Goal: Check status: Check status

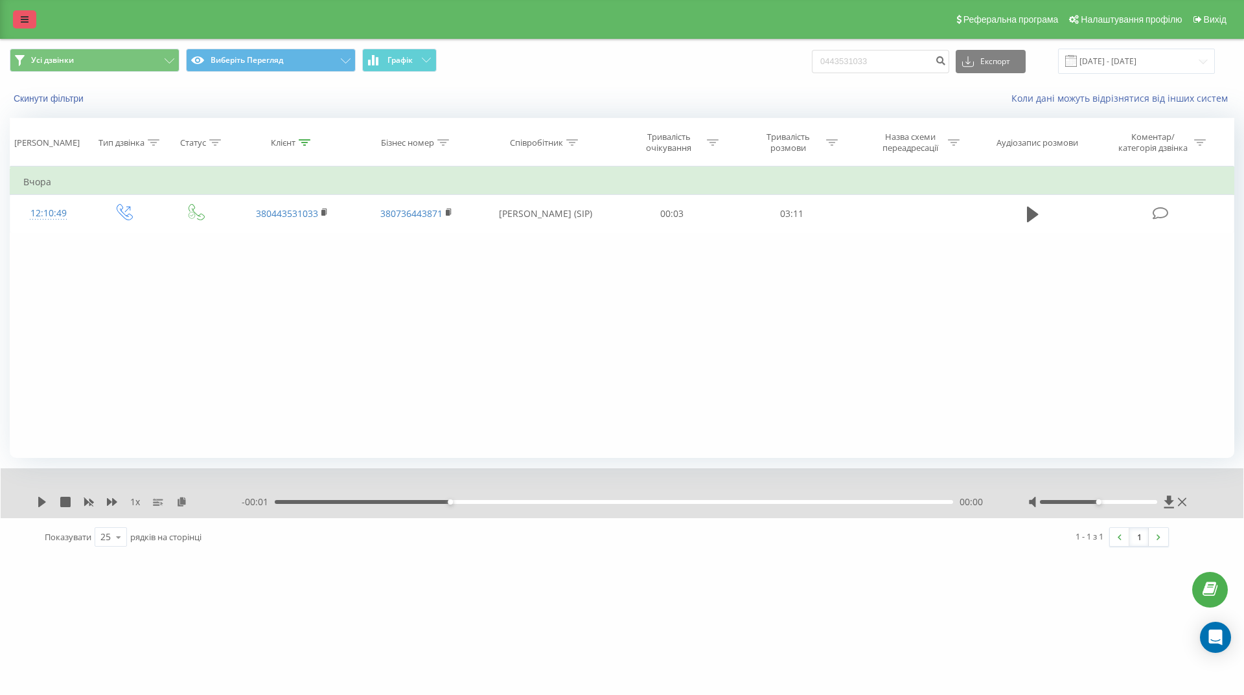
click at [24, 21] on icon at bounding box center [25, 19] width 8 height 9
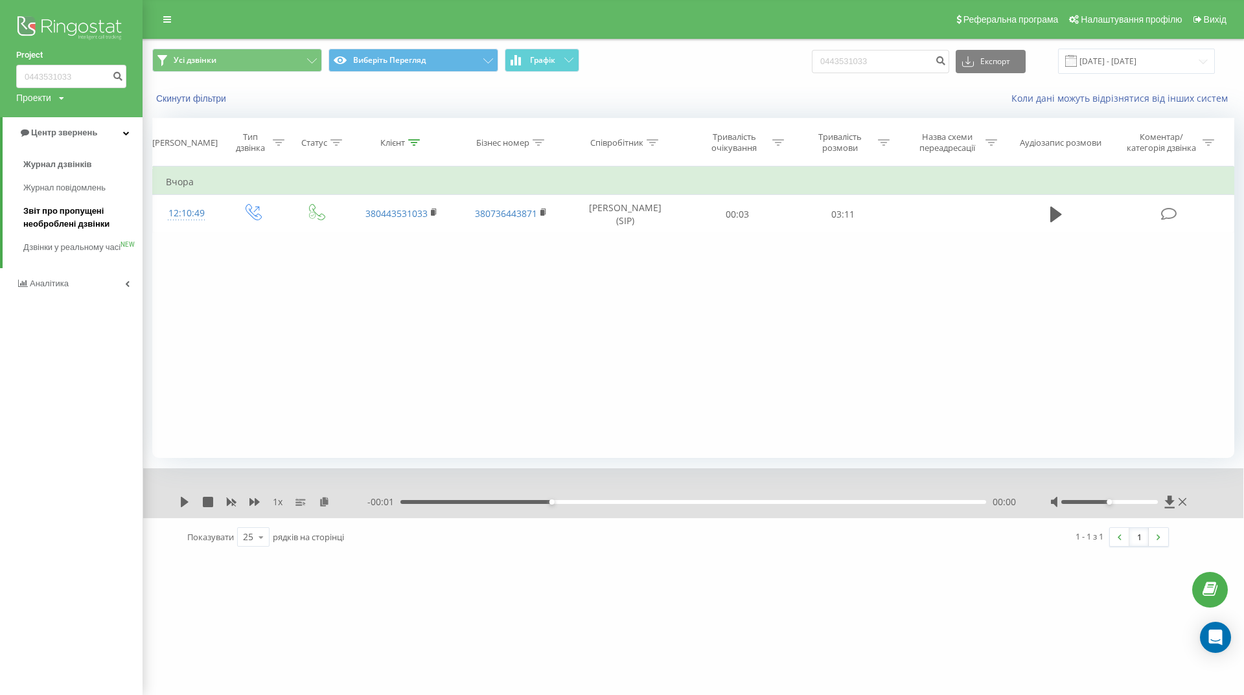
click at [60, 214] on font "Звіт про пропущені необроблені дзвінки" at bounding box center [66, 217] width 86 height 23
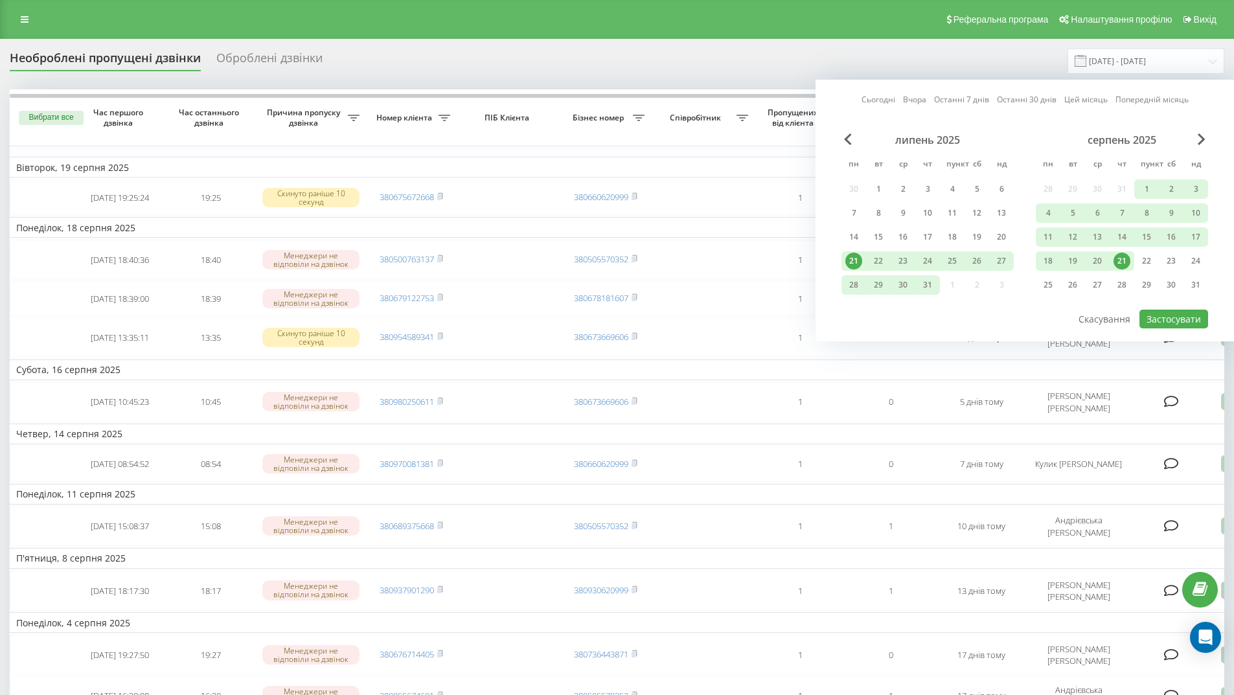
click at [1124, 259] on font "21" at bounding box center [1122, 260] width 9 height 11
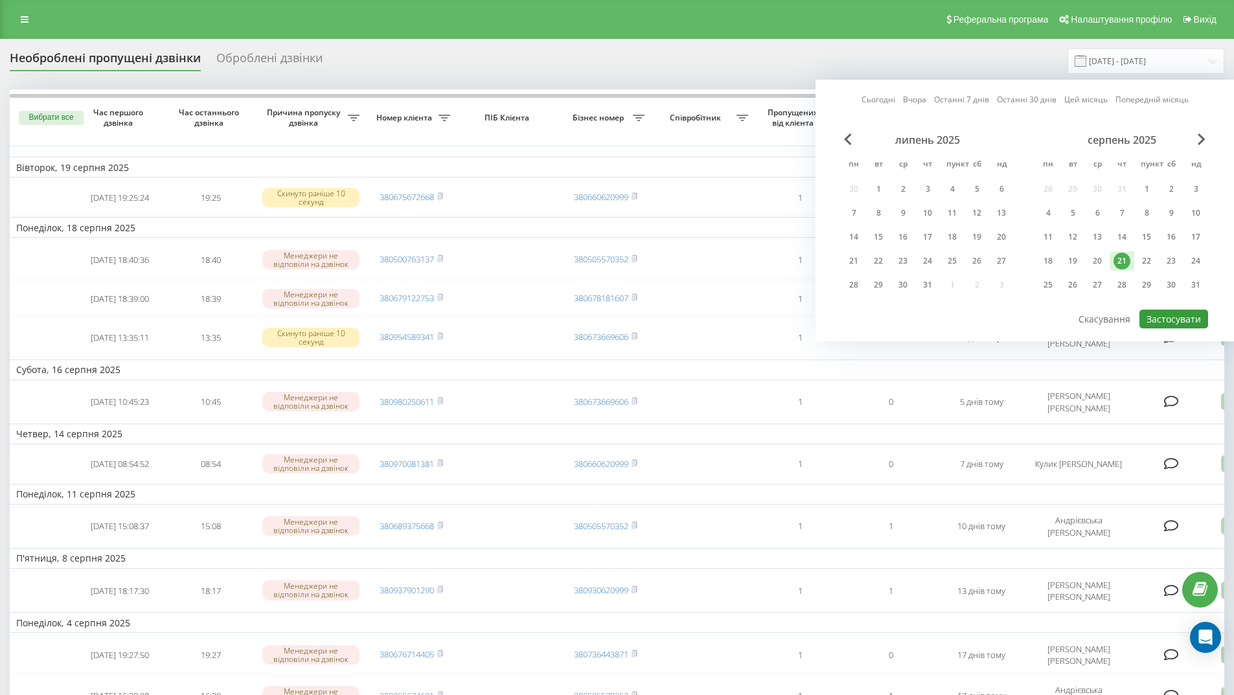
click at [1168, 323] on font "Застосувати" at bounding box center [1174, 319] width 54 height 12
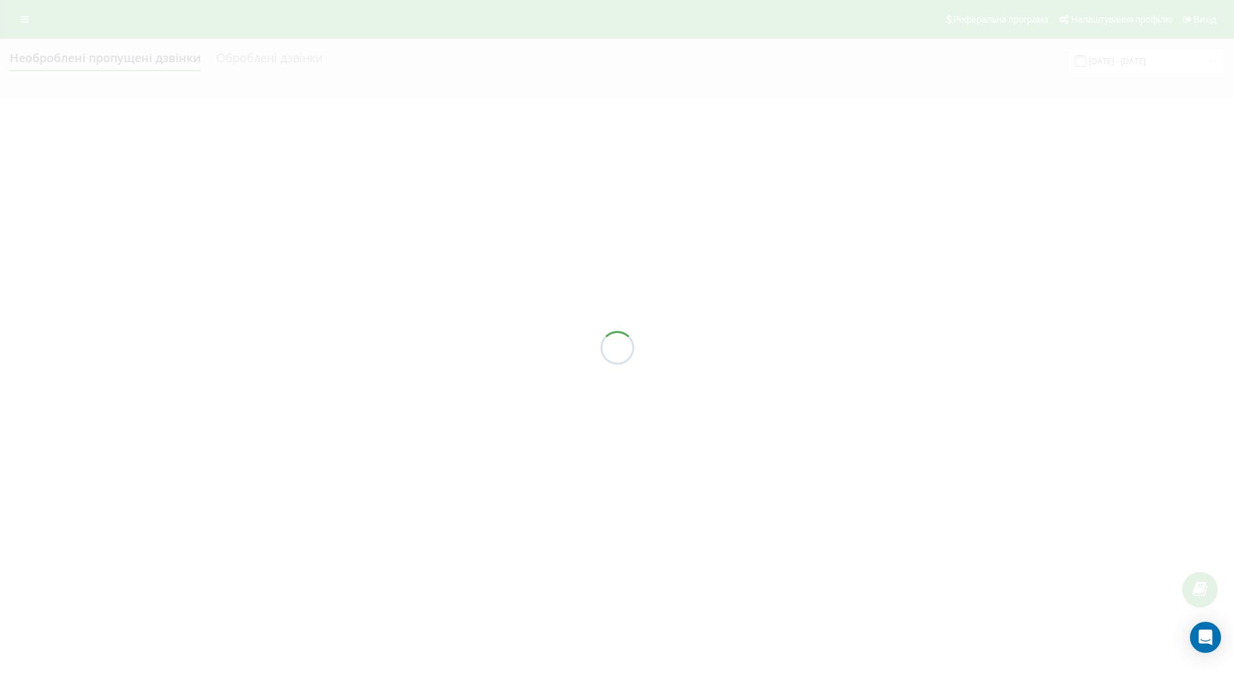
type input "21.08.2025 - 21.08.2025"
